Goal: Go to known website: Go to known website

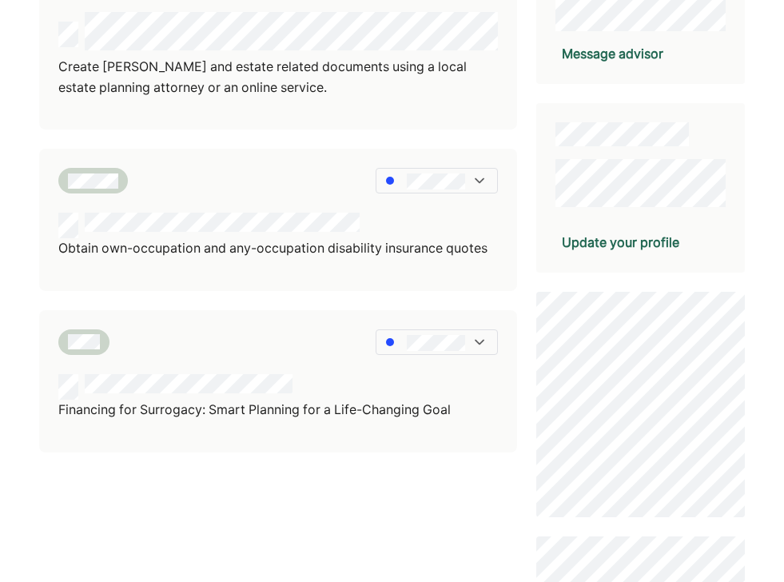
scroll to position [352, 0]
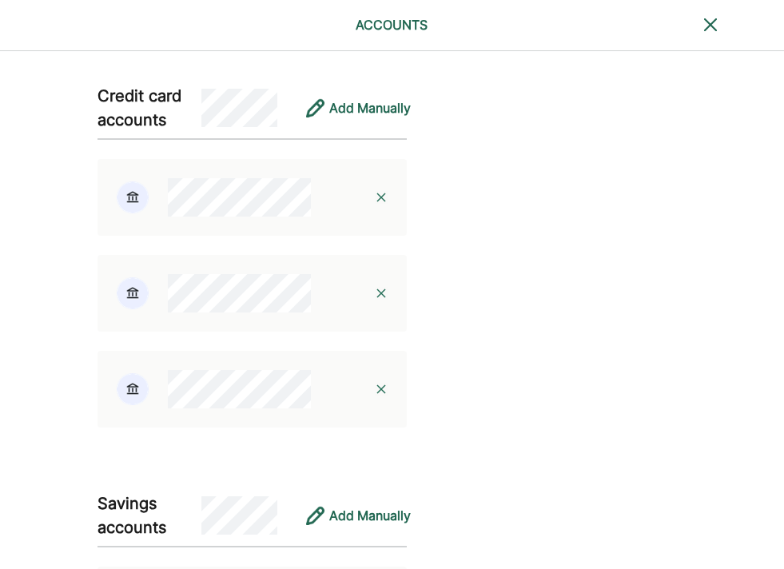
scroll to position [556, 2]
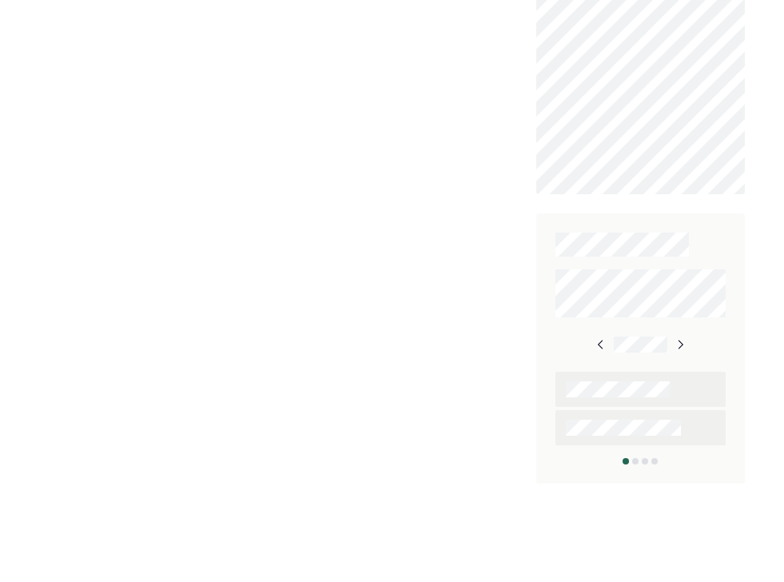
scroll to position [882, 0]
